Goal: Information Seeking & Learning: Learn about a topic

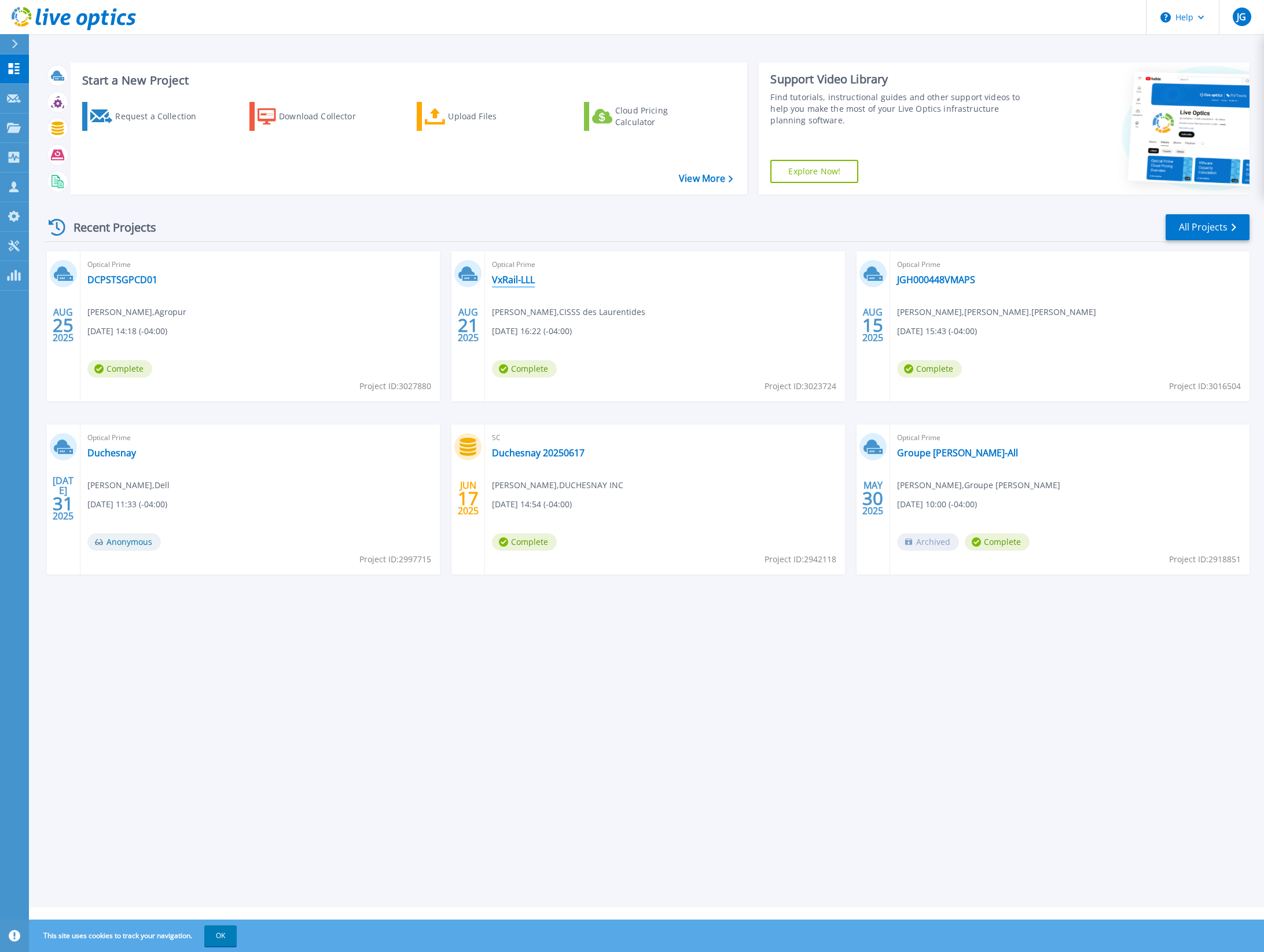
click at [518, 277] on link "VxRail-LLL" at bounding box center [514, 280] width 43 height 12
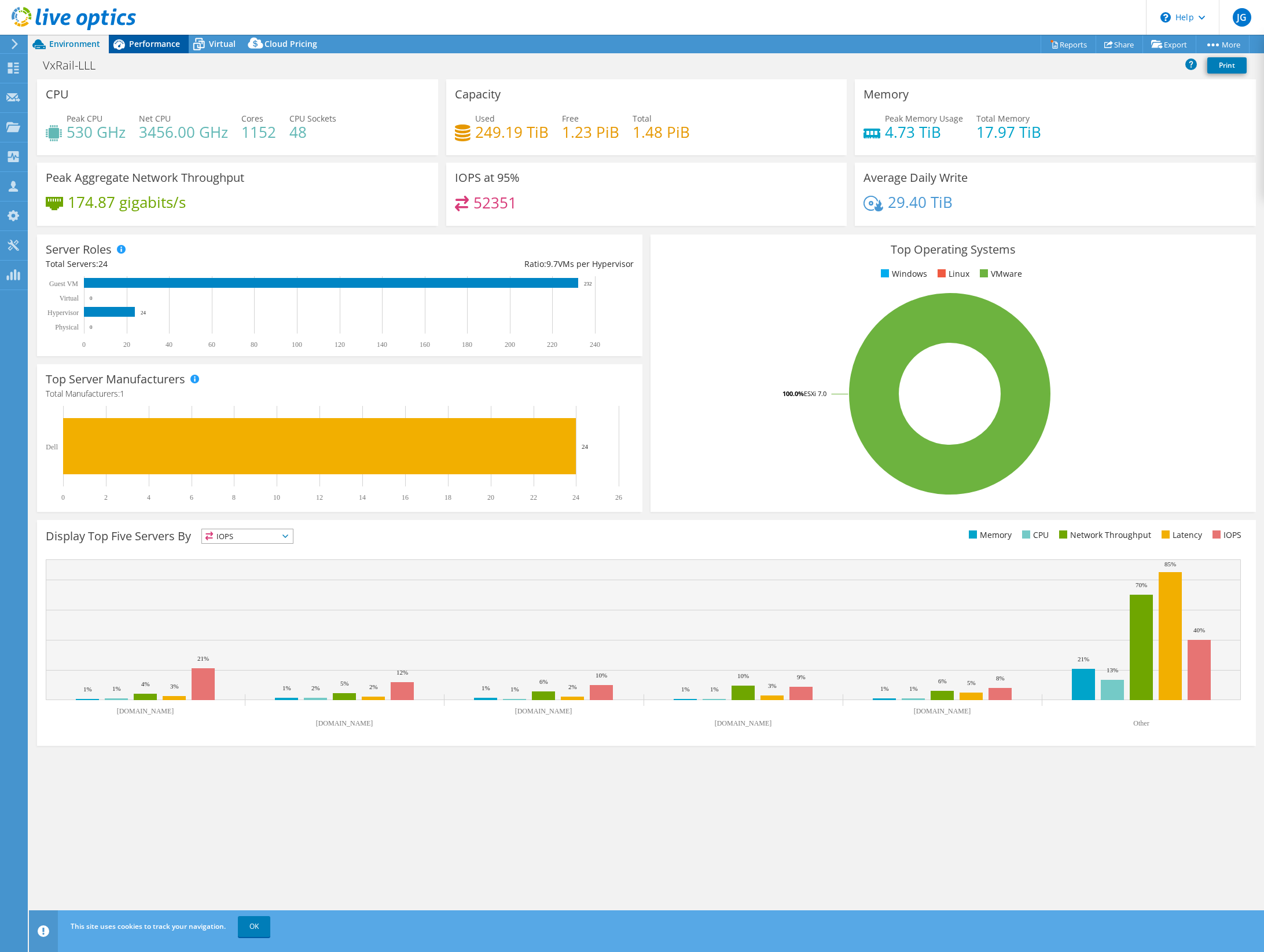
click at [154, 50] on div "Performance" at bounding box center [149, 44] width 80 height 18
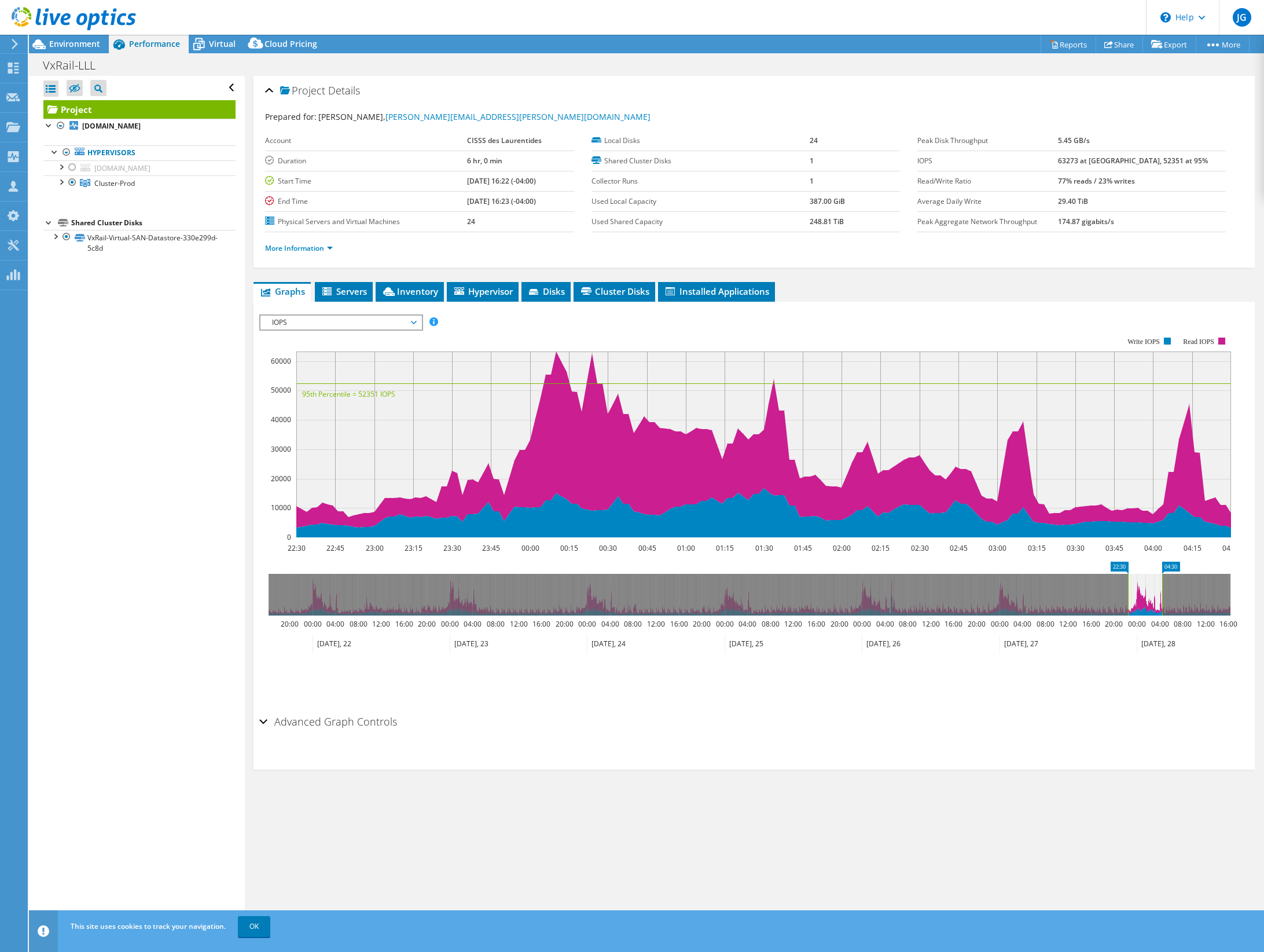
click at [330, 323] on span "IOPS" at bounding box center [341, 322] width 149 height 14
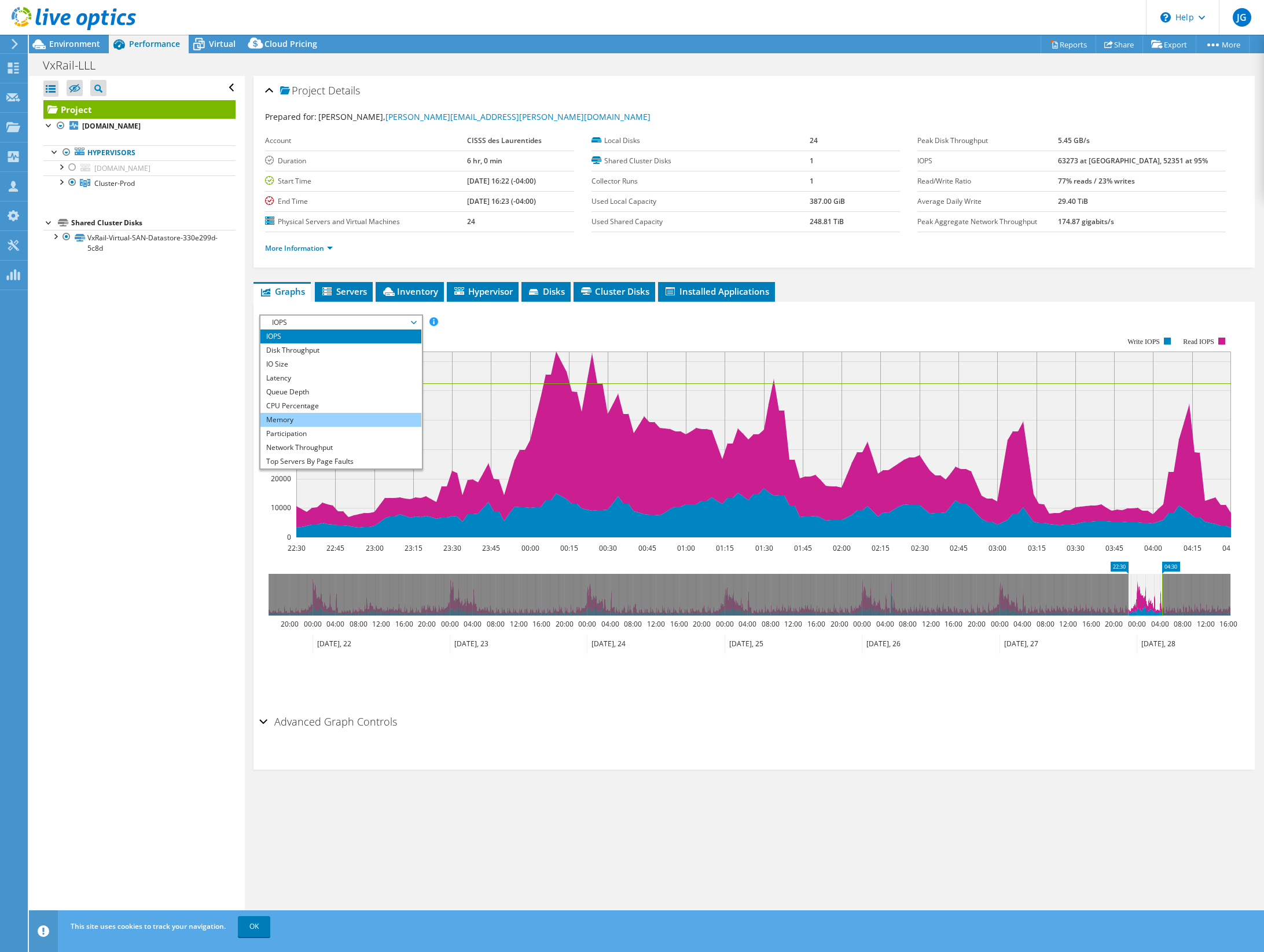
click at [319, 413] on li "Memory" at bounding box center [341, 419] width 160 height 14
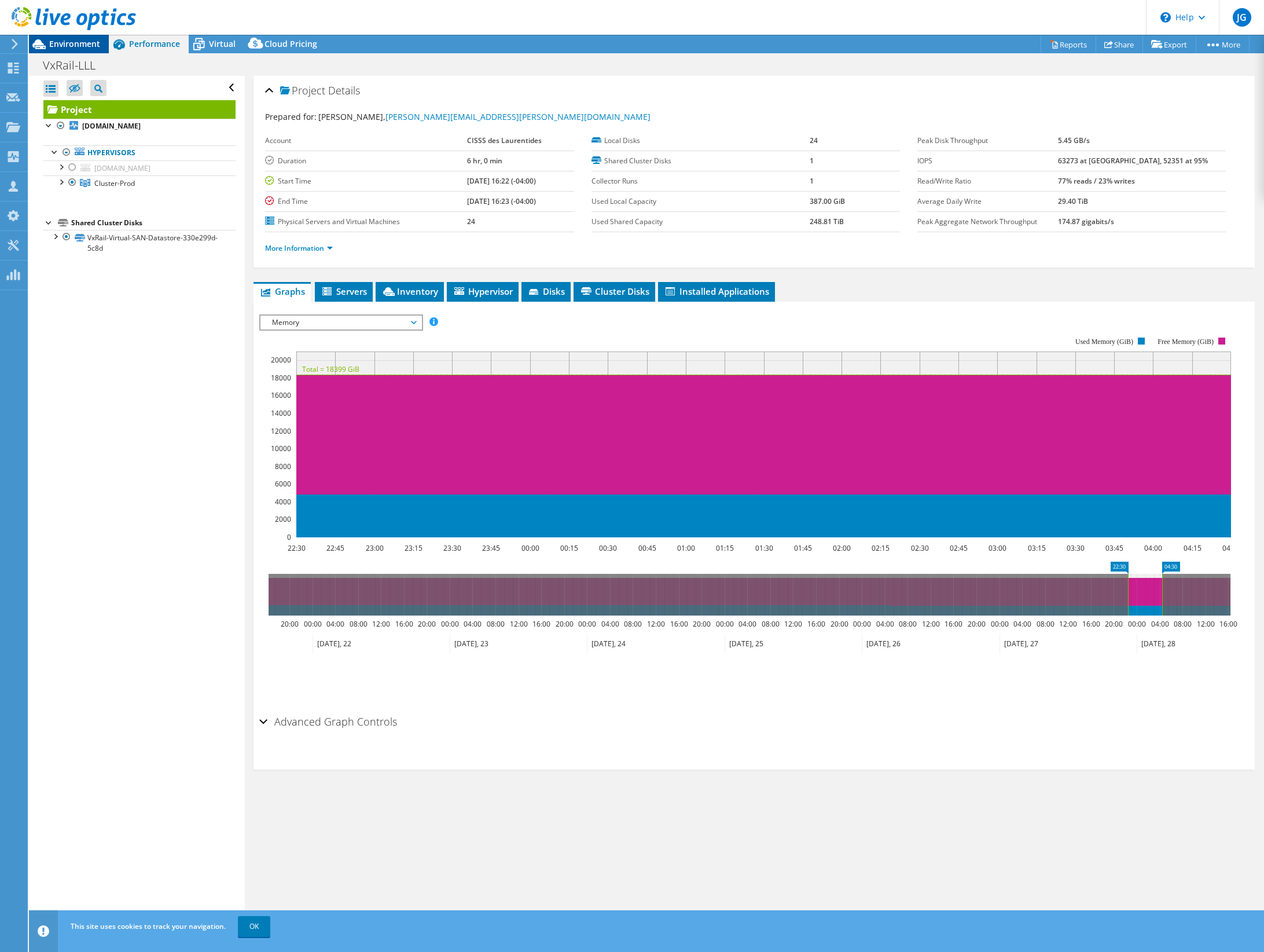
click at [54, 40] on span "Environment" at bounding box center [75, 43] width 51 height 11
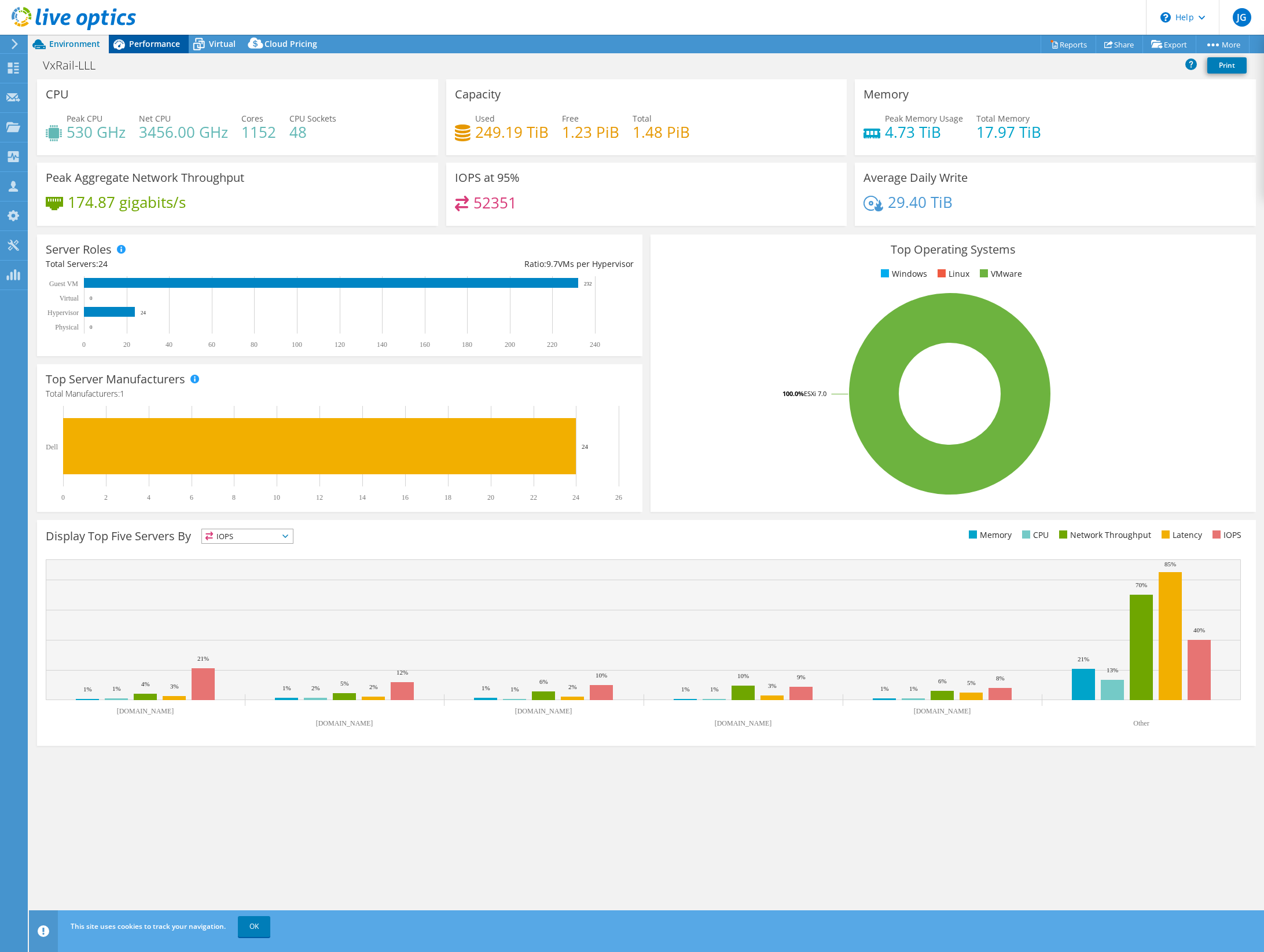
click at [162, 46] on span "Performance" at bounding box center [154, 43] width 51 height 11
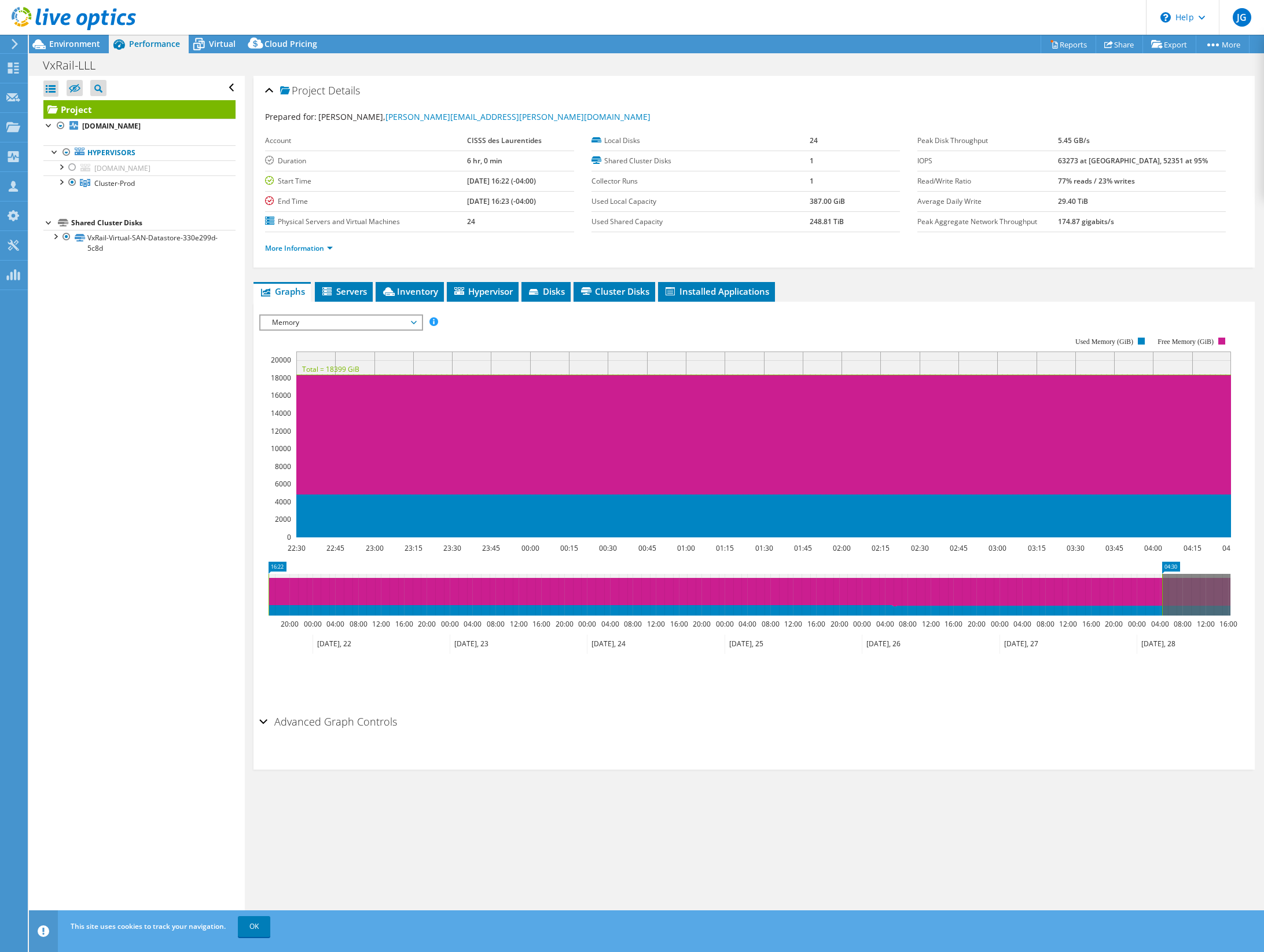
drag, startPoint x: 1129, startPoint y: 585, endPoint x: 149, endPoint y: 639, distance: 981.5
click at [149, 639] on div "Open All Close All Hide Excluded Nodes Project Tree Filter" at bounding box center [646, 503] width 1235 height 854
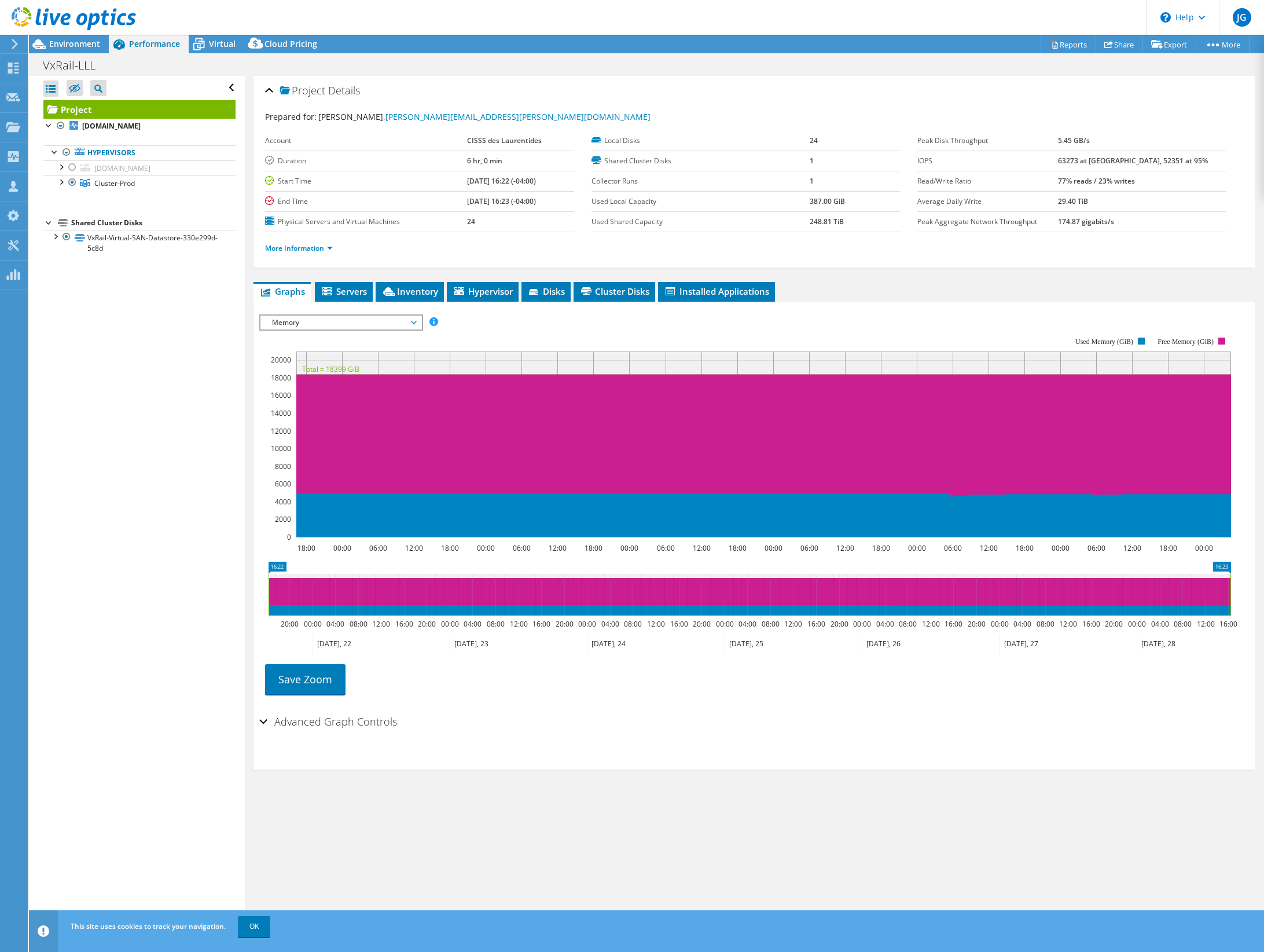
drag, startPoint x: 1162, startPoint y: 594, endPoint x: 1260, endPoint y: 585, distance: 98.4
click at [1260, 585] on article "Project Details Prepared for: [PERSON_NAME], [PERSON_NAME][EMAIL_ADDRESS][PERSO…" at bounding box center [755, 503] width 1020 height 854
click at [590, 754] on div "Advanced Graph Controls Time Display Mode: UTC-12:00 UTC-11:00 UTC-10:00 UTC-09…" at bounding box center [754, 740] width 990 height 59
click at [280, 677] on link "Save Zoom" at bounding box center [305, 679] width 80 height 30
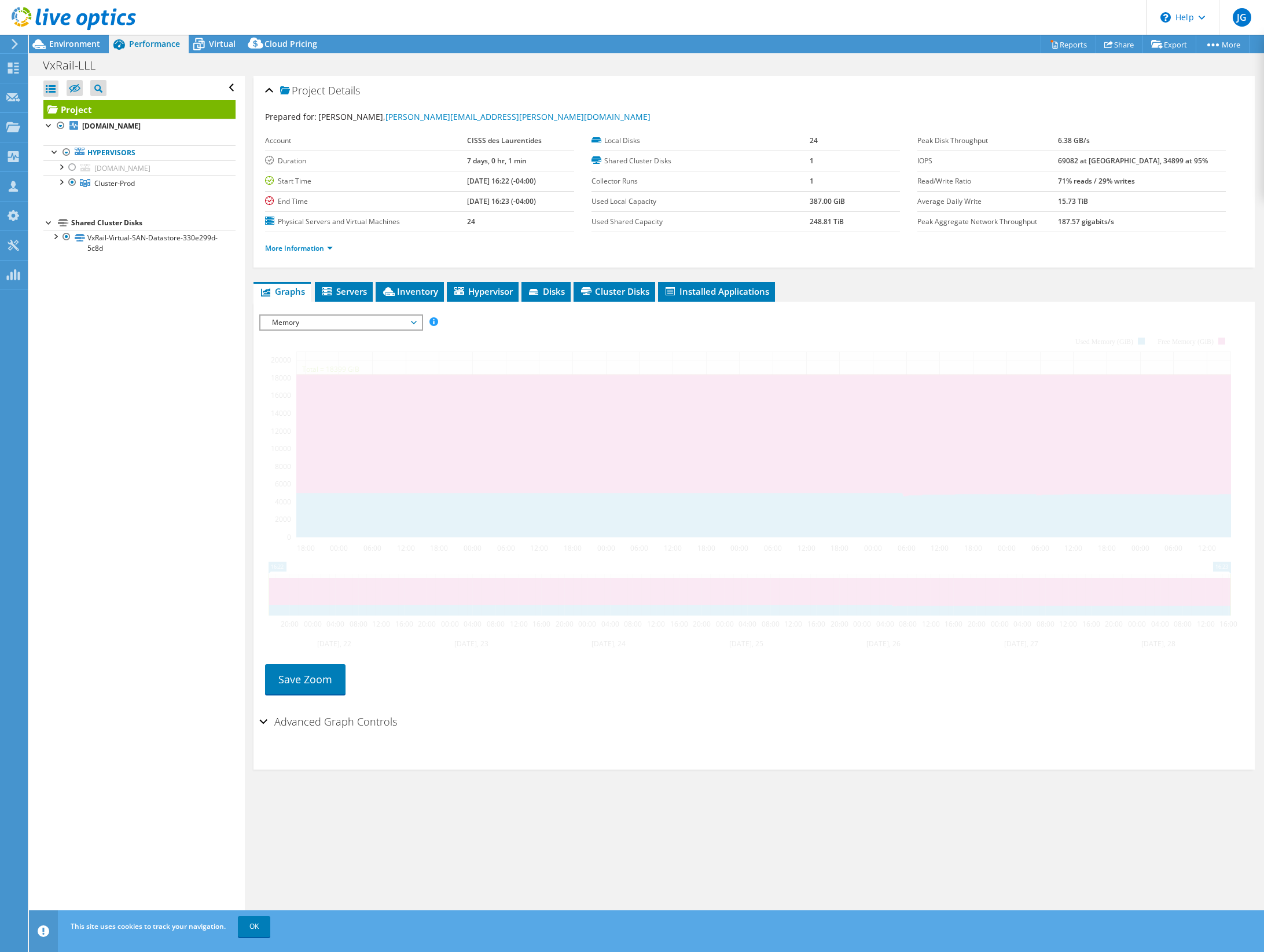
click at [524, 3] on header "JG Channel Partner [PERSON_NAME] [EMAIL_ADDRESS][DOMAIN_NAME] SOLUTIONS PCD INC…" at bounding box center [632, 17] width 1264 height 35
